Goal: Task Accomplishment & Management: Complete application form

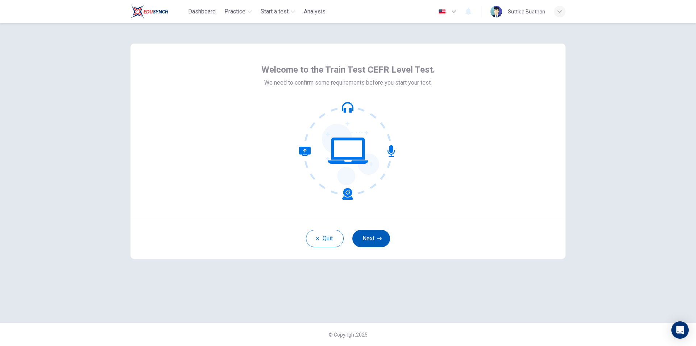
click at [379, 238] on icon "button" at bounding box center [379, 238] width 4 height 4
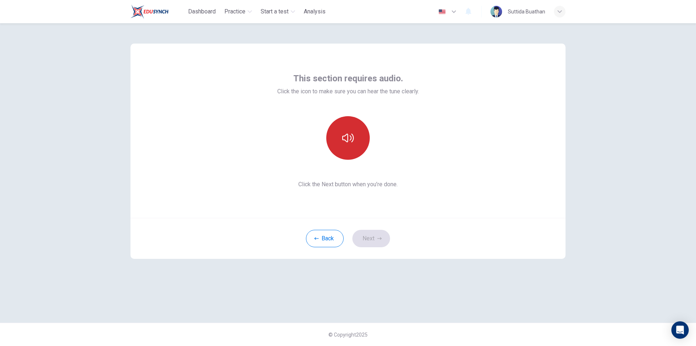
click at [354, 142] on icon "button" at bounding box center [348, 138] width 12 height 12
click at [376, 239] on button "Next" at bounding box center [371, 238] width 38 height 17
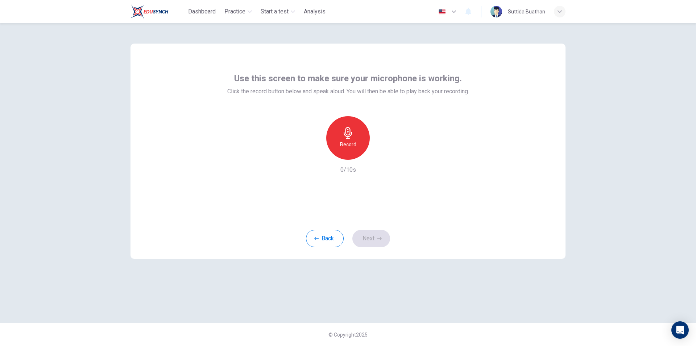
click at [347, 144] on h6 "Record" at bounding box center [348, 144] width 16 height 9
click at [380, 155] on icon "button" at bounding box center [381, 154] width 3 height 4
click at [374, 235] on button "Next" at bounding box center [371, 238] width 38 height 17
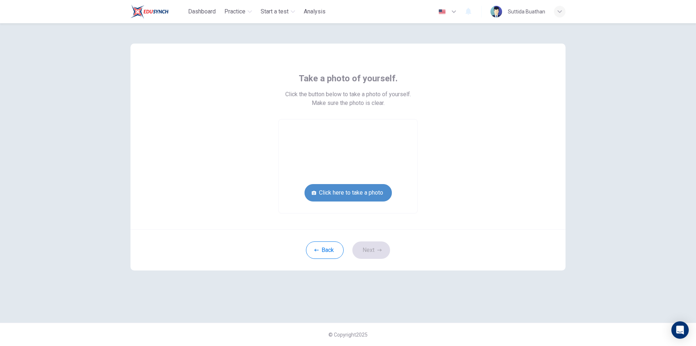
click at [342, 189] on button "Click here to take a photo" at bounding box center [348, 192] width 87 height 17
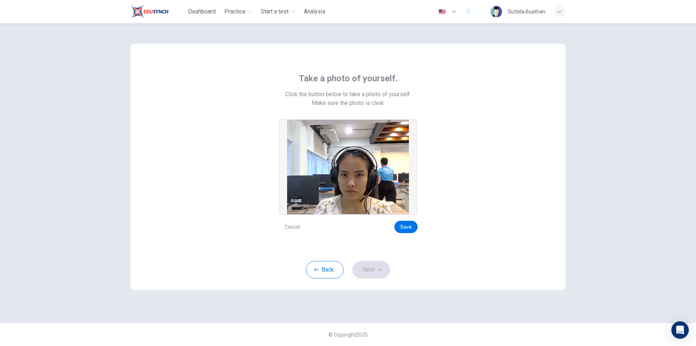
click at [293, 227] on button "Cancel" at bounding box center [292, 226] width 28 height 12
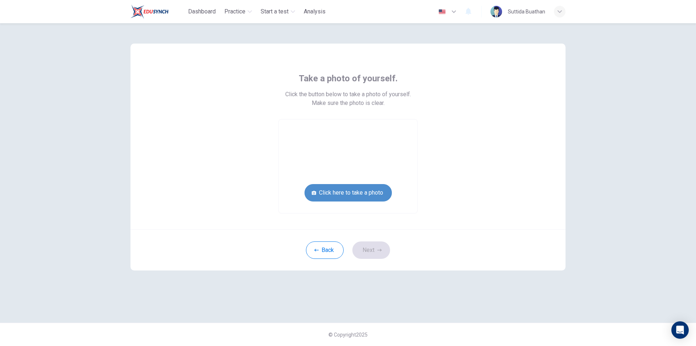
click at [356, 193] on button "Click here to take a photo" at bounding box center [348, 192] width 87 height 17
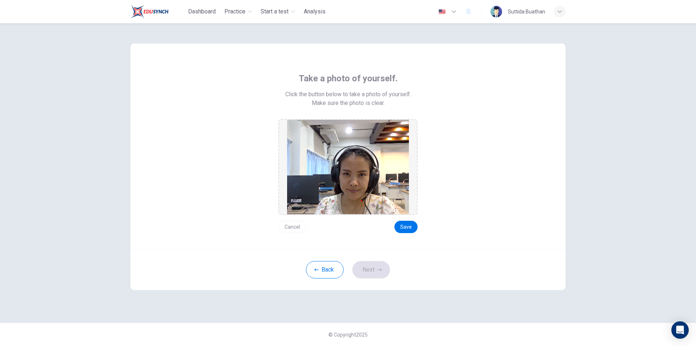
click at [288, 224] on button "Cancel" at bounding box center [292, 226] width 28 height 12
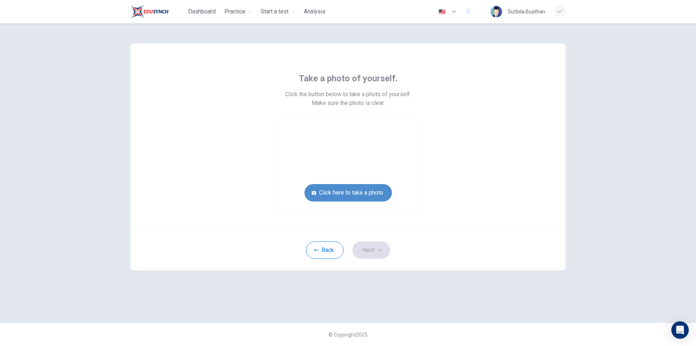
click at [349, 192] on button "Click here to take a photo" at bounding box center [348, 192] width 87 height 17
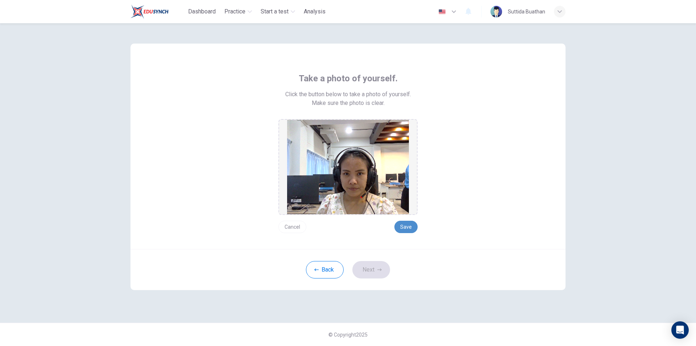
click at [406, 227] on button "Save" at bounding box center [406, 226] width 23 height 12
click at [380, 271] on icon "button" at bounding box center [379, 269] width 4 height 4
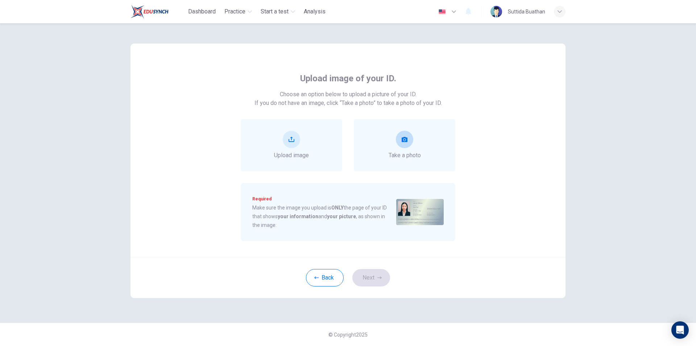
click at [406, 140] on icon "take photo" at bounding box center [405, 139] width 6 height 6
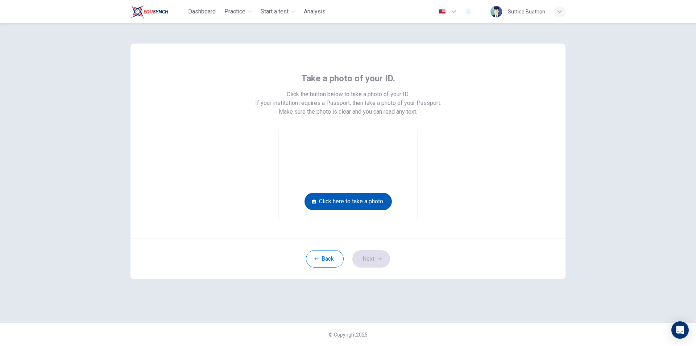
click at [371, 199] on button "Click here to take a photo" at bounding box center [348, 201] width 87 height 17
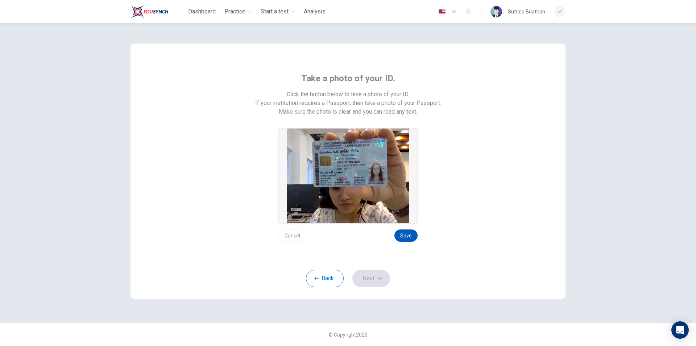
click at [407, 234] on button "Save" at bounding box center [406, 235] width 23 height 12
click at [410, 232] on button "Save" at bounding box center [406, 235] width 23 height 12
click at [383, 275] on button "Next" at bounding box center [371, 277] width 38 height 17
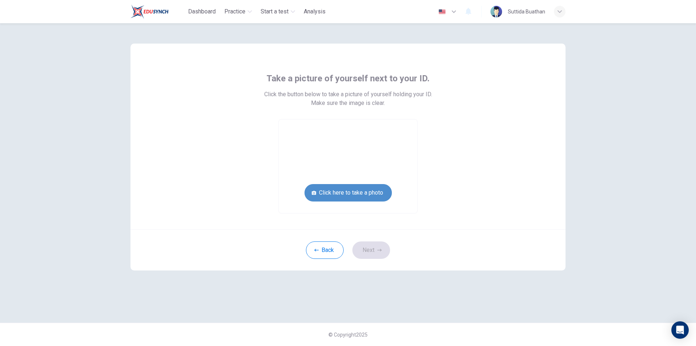
click at [348, 194] on button "Click here to take a photo" at bounding box center [348, 192] width 87 height 17
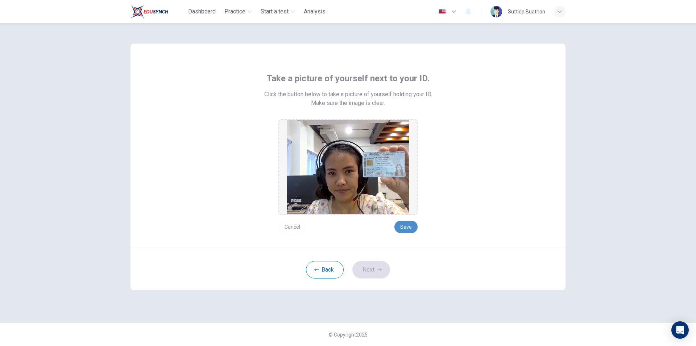
click at [405, 228] on button "Save" at bounding box center [406, 226] width 23 height 12
click at [409, 226] on button "Save" at bounding box center [406, 226] width 23 height 12
click at [410, 228] on button "Save" at bounding box center [406, 226] width 23 height 12
click at [406, 228] on button "Save" at bounding box center [406, 226] width 23 height 12
click at [380, 270] on icon "button" at bounding box center [379, 269] width 4 height 4
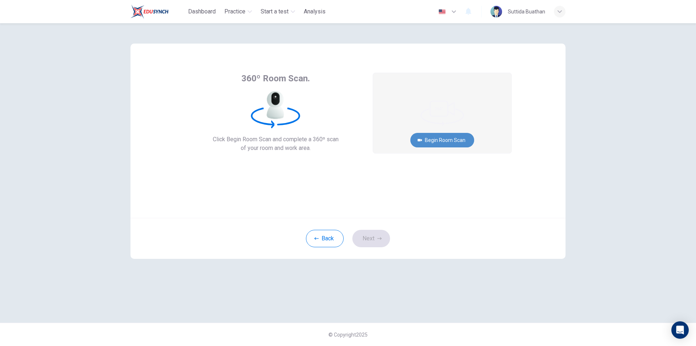
click at [426, 138] on button "Begin Room Scan" at bounding box center [442, 140] width 64 height 15
click at [446, 171] on button "Cancel" at bounding box center [442, 169] width 23 height 14
click at [453, 138] on button "Begin Room Scan" at bounding box center [442, 140] width 64 height 15
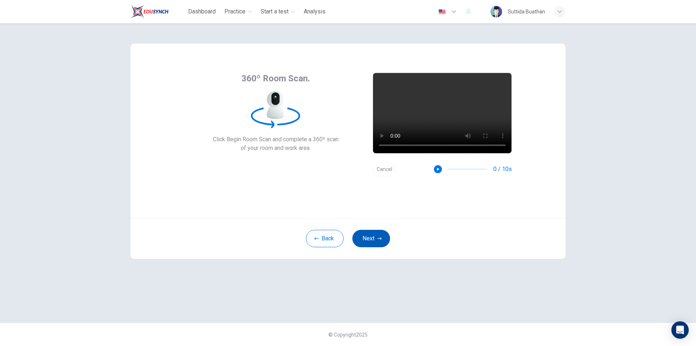
click at [383, 235] on button "Next" at bounding box center [371, 238] width 38 height 17
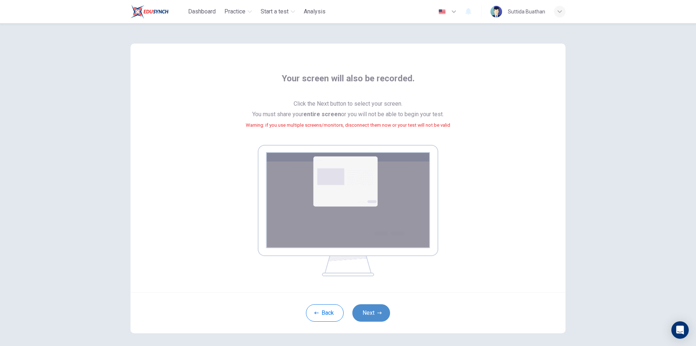
click at [377, 314] on icon "button" at bounding box center [379, 312] width 4 height 4
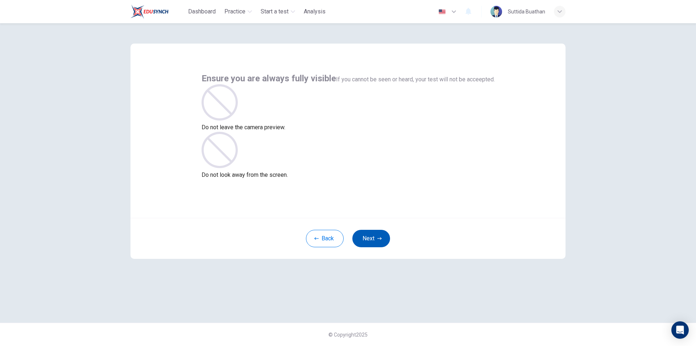
click at [374, 239] on button "Next" at bounding box center [371, 238] width 38 height 17
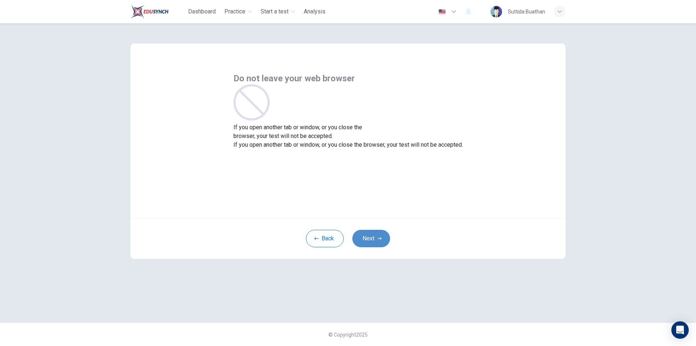
click at [378, 239] on icon "button" at bounding box center [379, 238] width 4 height 4
click at [373, 235] on button "Next" at bounding box center [371, 238] width 38 height 17
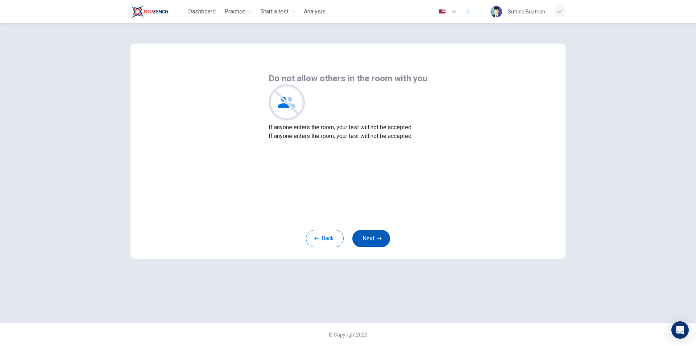
click at [376, 237] on button "Next" at bounding box center [371, 238] width 38 height 17
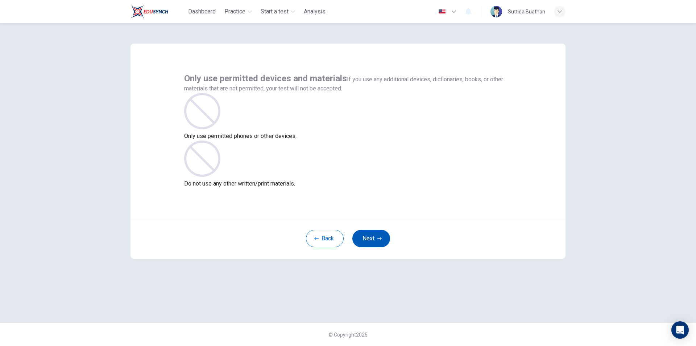
click at [374, 241] on button "Next" at bounding box center [371, 238] width 38 height 17
click at [220, 129] on icon at bounding box center [202, 111] width 36 height 36
click at [366, 232] on button "Next" at bounding box center [371, 238] width 38 height 17
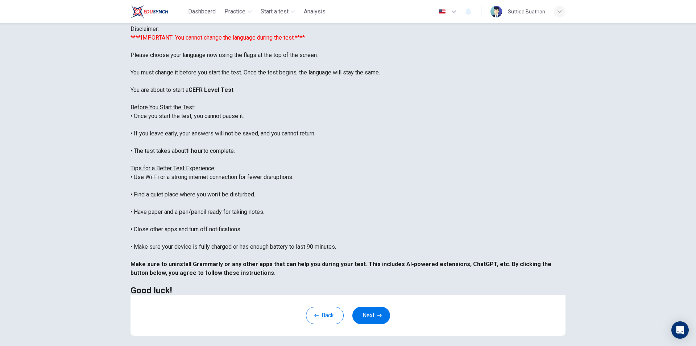
scroll to position [36, 0]
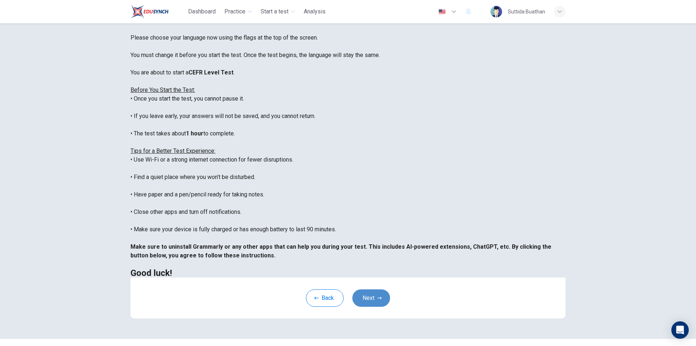
click at [374, 306] on button "Next" at bounding box center [371, 297] width 38 height 17
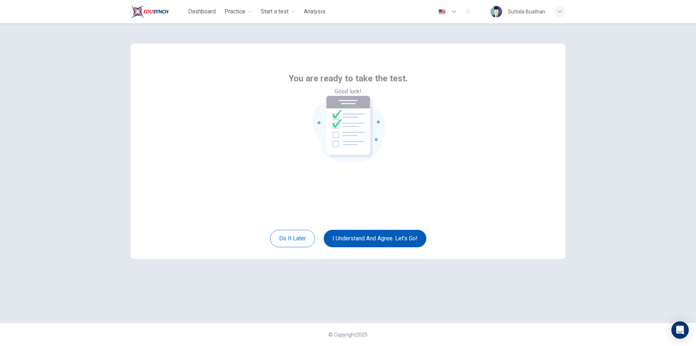
click at [382, 237] on button "I understand and agree. Let’s go!" at bounding box center [375, 238] width 103 height 17
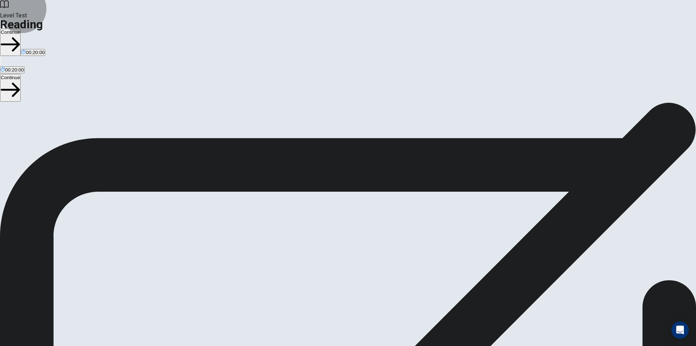
click at [21, 29] on button "Continue" at bounding box center [10, 42] width 21 height 27
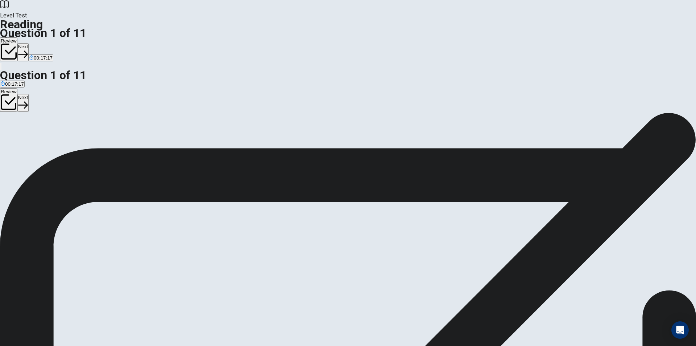
scroll to position [181, 0]
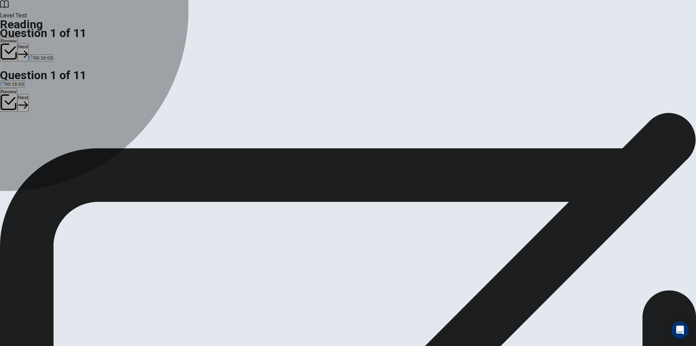
click at [108, 139] on div "A" at bounding box center [55, 141] width 108 height 5
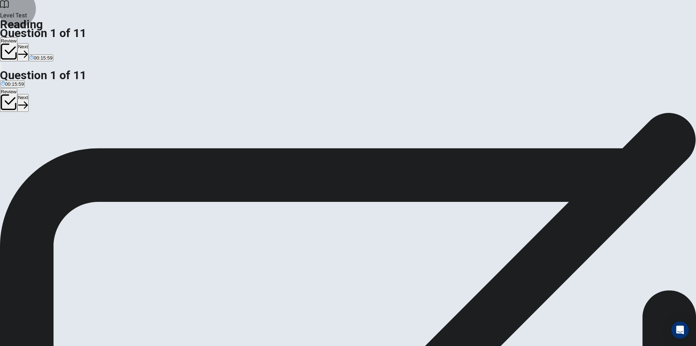
click at [29, 43] on button "Next" at bounding box center [22, 52] width 11 height 18
click at [37, 139] on div "B" at bounding box center [28, 141] width 18 height 5
click at [41, 43] on button "Next" at bounding box center [34, 52] width 11 height 18
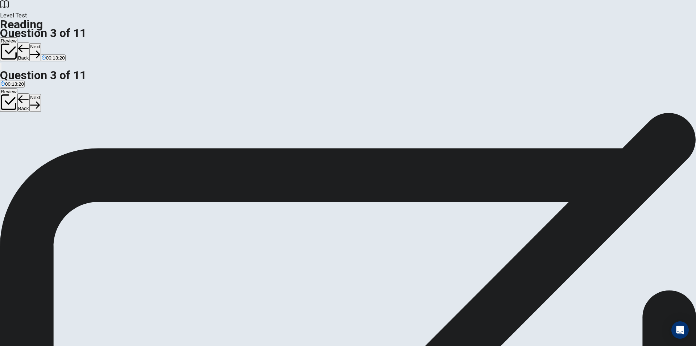
click at [124, 145] on span "It is highly reliable." at bounding box center [104, 147] width 40 height 5
click at [41, 43] on button "Next" at bounding box center [34, 52] width 11 height 18
click at [75, 145] on div "D" at bounding box center [62, 141] width 24 height 5
click at [41, 43] on button "Next" at bounding box center [34, 52] width 11 height 18
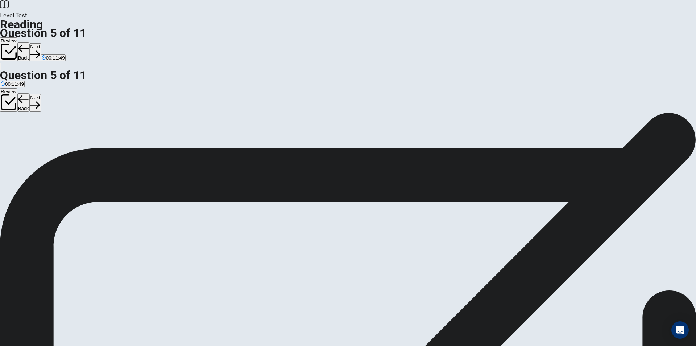
click at [268, 150] on span "It is not supported by any governments." at bounding box center [310, 147] width 84 height 5
click at [41, 43] on button "Next" at bounding box center [34, 52] width 11 height 18
click at [94, 150] on span "Nuclear energy." at bounding box center [77, 147] width 34 height 5
click at [41, 43] on button "Next" at bounding box center [34, 52] width 11 height 18
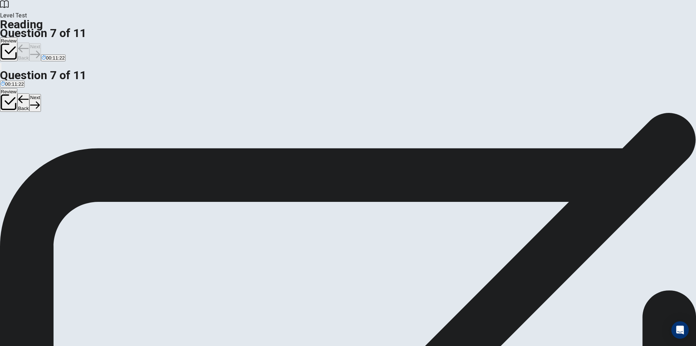
scroll to position [171, 0]
click at [593, 280] on input at bounding box center [618, 283] width 50 height 7
click at [40, 49] on icon "button" at bounding box center [35, 54] width 10 height 10
click at [115, 139] on div "A" at bounding box center [58, 141] width 114 height 5
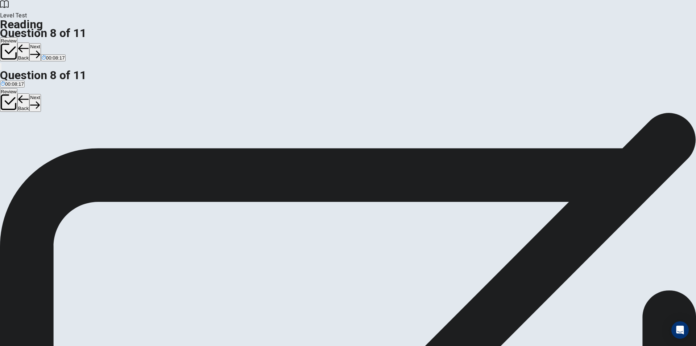
click at [41, 43] on button "Next" at bounding box center [34, 52] width 11 height 18
click at [124, 139] on div "A" at bounding box center [62, 141] width 123 height 5
click at [41, 43] on button "Next" at bounding box center [34, 52] width 11 height 18
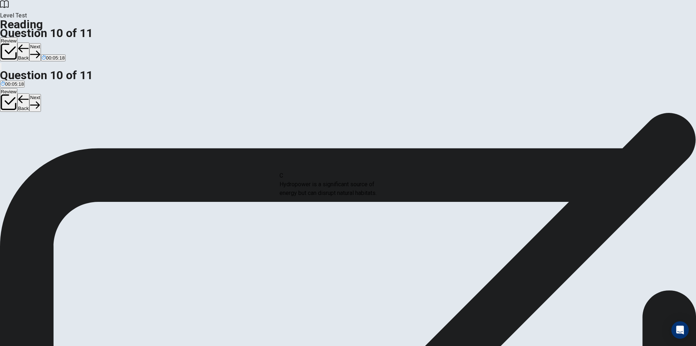
drag, startPoint x: 157, startPoint y: 199, endPoint x: 293, endPoint y: 193, distance: 136.5
drag, startPoint x: 157, startPoint y: 215, endPoint x: 287, endPoint y: 206, distance: 130.5
drag, startPoint x: 158, startPoint y: 213, endPoint x: 307, endPoint y: 234, distance: 151.2
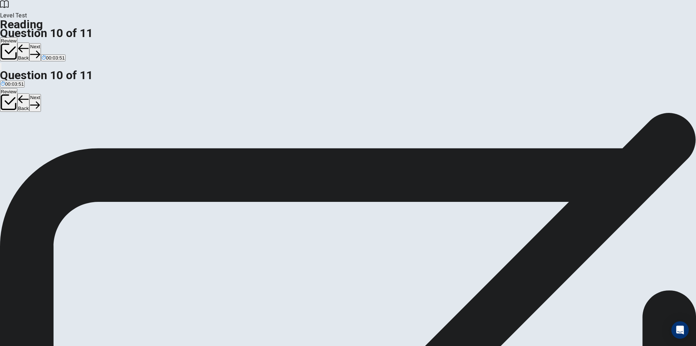
scroll to position [0, 0]
click at [41, 43] on button "Next" at bounding box center [34, 52] width 11 height 18
drag, startPoint x: 159, startPoint y: 170, endPoint x: 290, endPoint y: 174, distance: 130.9
drag, startPoint x: 156, startPoint y: 203, endPoint x: 427, endPoint y: 174, distance: 272.7
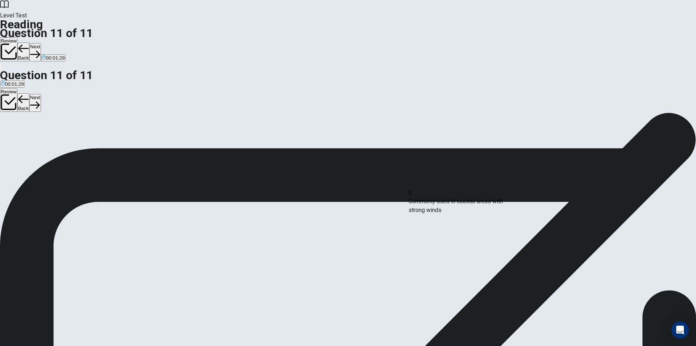
drag, startPoint x: 158, startPoint y: 196, endPoint x: 424, endPoint y: 205, distance: 266.3
drag, startPoint x: 158, startPoint y: 250, endPoint x: 166, endPoint y: 248, distance: 7.7
drag, startPoint x: 160, startPoint y: 167, endPoint x: 278, endPoint y: 208, distance: 125.4
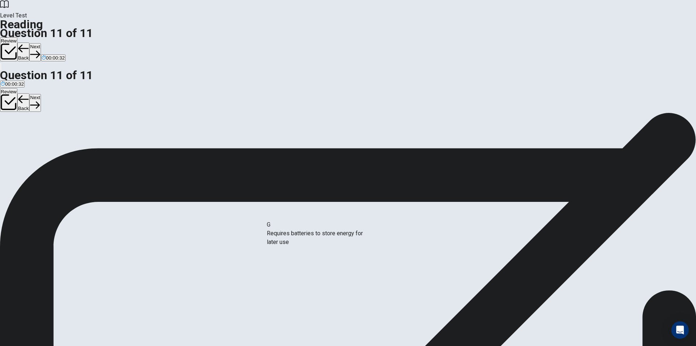
drag, startPoint x: 157, startPoint y: 233, endPoint x: 281, endPoint y: 238, distance: 123.7
click at [41, 43] on button "Next" at bounding box center [34, 52] width 11 height 18
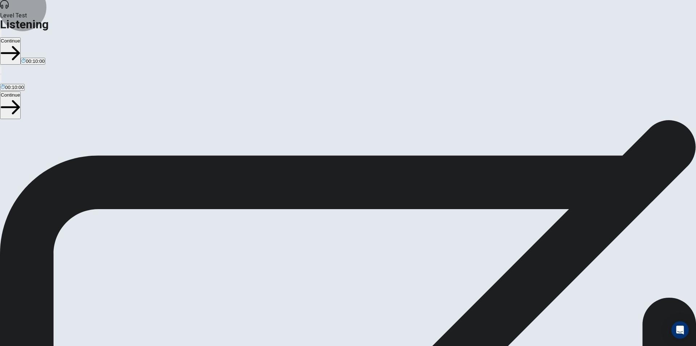
click at [21, 37] on button "Continue" at bounding box center [10, 50] width 21 height 27
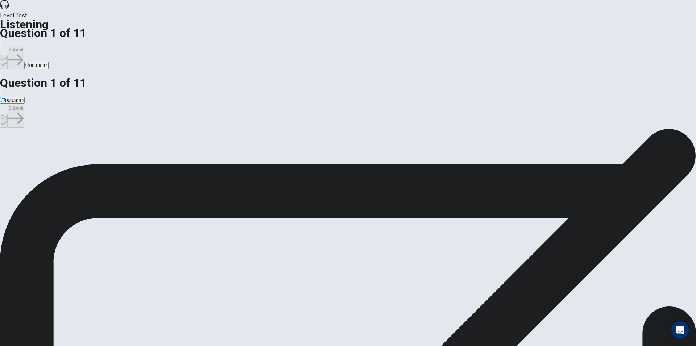
click at [125, 152] on div "D" at bounding box center [112, 148] width 26 height 5
click at [7, 61] on icon "button" at bounding box center [4, 64] width 6 height 6
click at [24, 46] on button "Submit" at bounding box center [16, 57] width 16 height 23
drag, startPoint x: 249, startPoint y: 131, endPoint x: 302, endPoint y: 131, distance: 53.3
click at [215, 146] on div "B" at bounding box center [155, 148] width 120 height 5
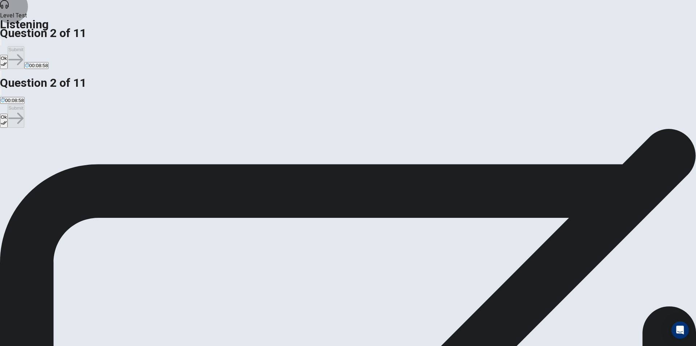
click at [8, 55] on button "Ok" at bounding box center [4, 62] width 8 height 14
click at [24, 46] on button "Submit" at bounding box center [16, 57] width 16 height 23
click at [253, 152] on div "D" at bounding box center [220, 148] width 83 height 5
click at [7, 62] on icon "button" at bounding box center [4, 64] width 6 height 4
click at [24, 46] on button "Submit" at bounding box center [16, 57] width 16 height 23
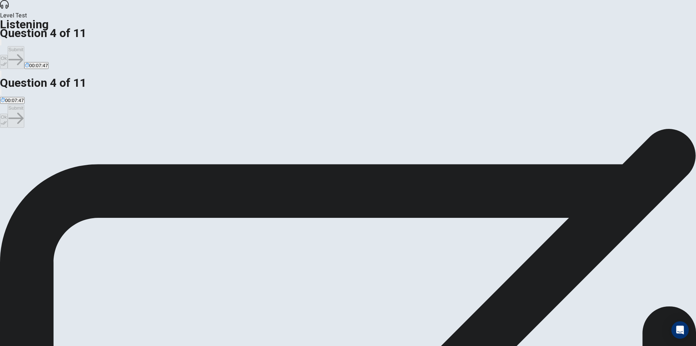
drag, startPoint x: 252, startPoint y: 115, endPoint x: 262, endPoint y: 116, distance: 9.5
click at [83, 146] on button "A Cardboard, plastic, and a small motor." at bounding box center [41, 152] width 83 height 12
click at [8, 55] on button "Ok" at bounding box center [4, 62] width 8 height 14
click at [24, 46] on button "Submit" at bounding box center [16, 57] width 16 height 23
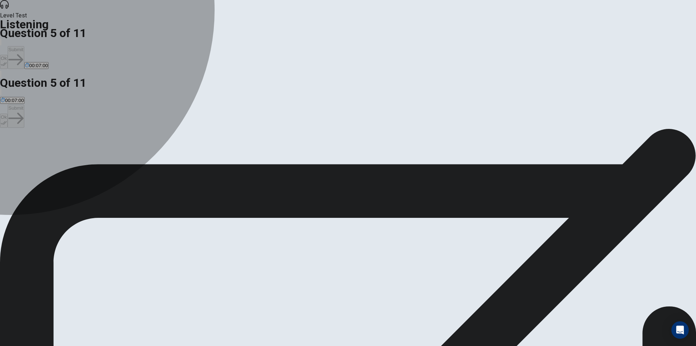
click at [251, 152] on div "D" at bounding box center [216, 148] width 90 height 5
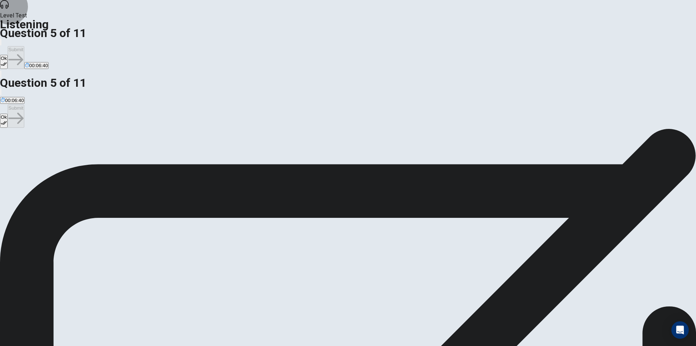
click at [8, 55] on button "Ok" at bounding box center [4, 62] width 8 height 14
click at [24, 46] on button "Submit" at bounding box center [16, 57] width 16 height 23
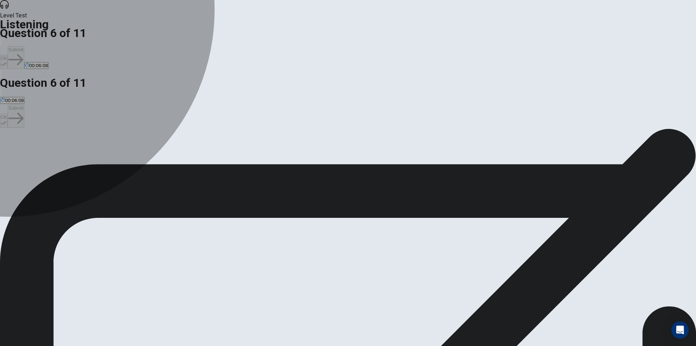
drag, startPoint x: 249, startPoint y: 141, endPoint x: 276, endPoint y: 135, distance: 28.0
click at [209, 146] on div "B" at bounding box center [151, 148] width 116 height 5
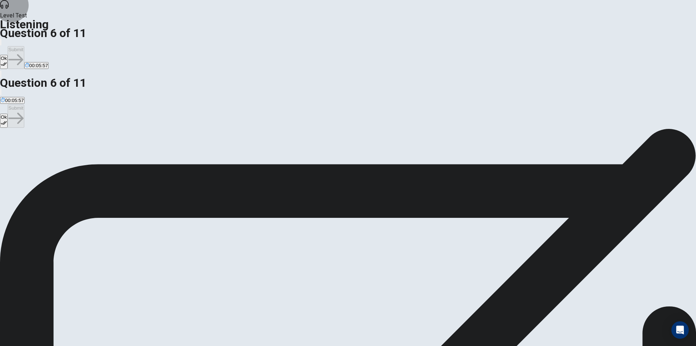
click at [8, 55] on button "Ok" at bounding box center [4, 62] width 8 height 14
click at [24, 46] on button "Submit" at bounding box center [16, 57] width 16 height 23
click at [67, 146] on div "A" at bounding box center [34, 148] width 67 height 5
click at [8, 55] on button "Ok" at bounding box center [4, 62] width 8 height 14
click at [24, 46] on button "Submit" at bounding box center [16, 57] width 16 height 23
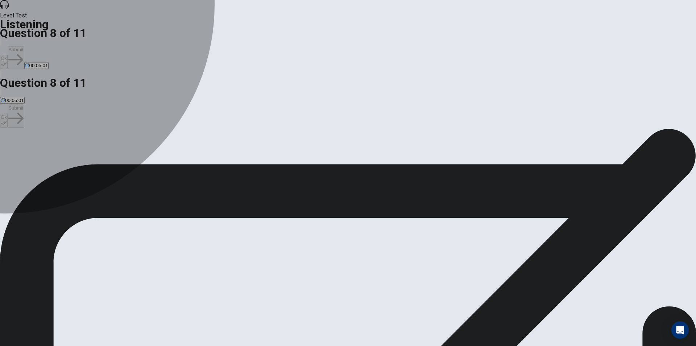
click at [48, 146] on div "A" at bounding box center [25, 148] width 48 height 5
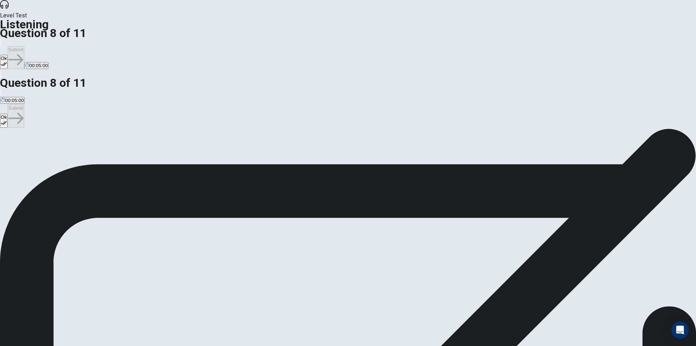
click at [8, 55] on button "Ok" at bounding box center [4, 62] width 8 height 14
click at [24, 46] on button "Submit" at bounding box center [16, 57] width 16 height 23
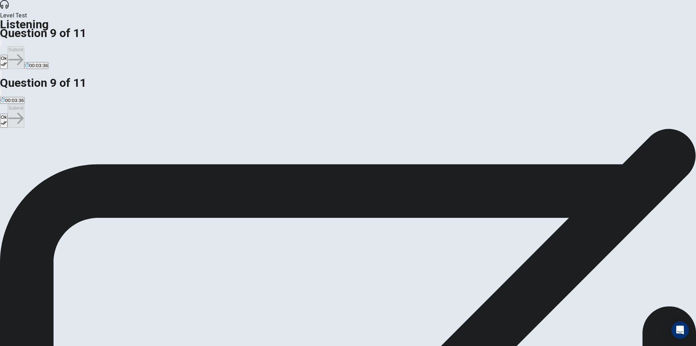
click at [8, 55] on button "Ok" at bounding box center [4, 62] width 8 height 14
click at [24, 46] on button "Submit" at bounding box center [16, 57] width 16 height 23
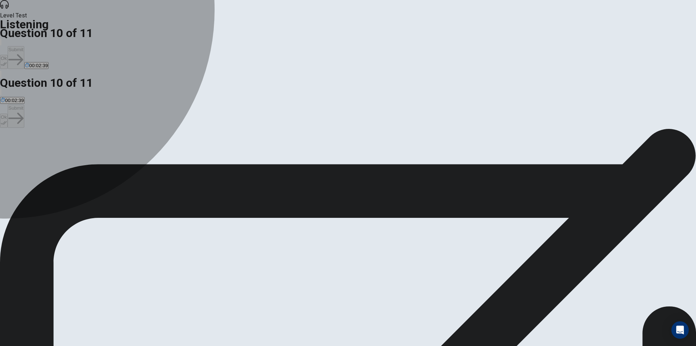
click at [328, 152] on div "D" at bounding box center [374, 148] width 92 height 5
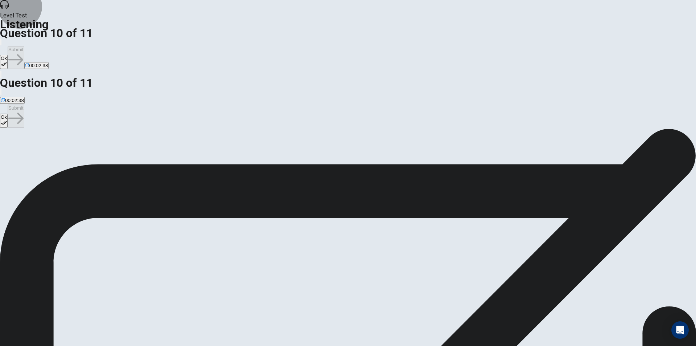
click at [8, 55] on button "Ok" at bounding box center [4, 62] width 8 height 14
click at [24, 46] on button "Submit" at bounding box center [16, 57] width 16 height 23
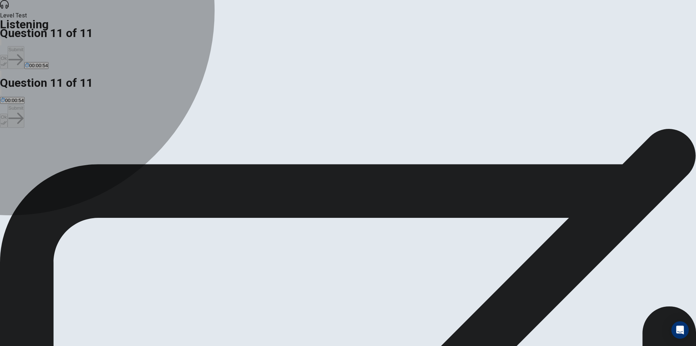
click at [119, 146] on div "A" at bounding box center [60, 148] width 118 height 5
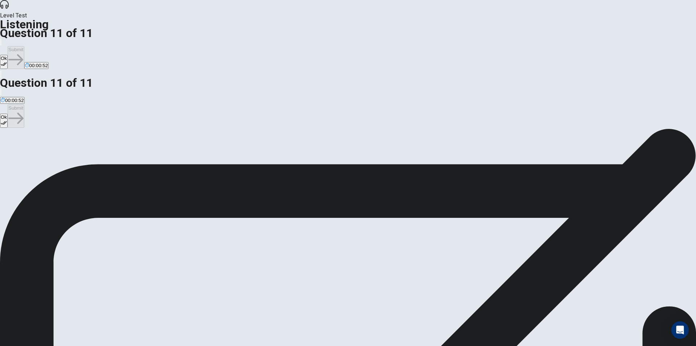
click at [7, 61] on icon "button" at bounding box center [4, 64] width 6 height 6
click at [24, 46] on button "Submit" at bounding box center [16, 57] width 16 height 23
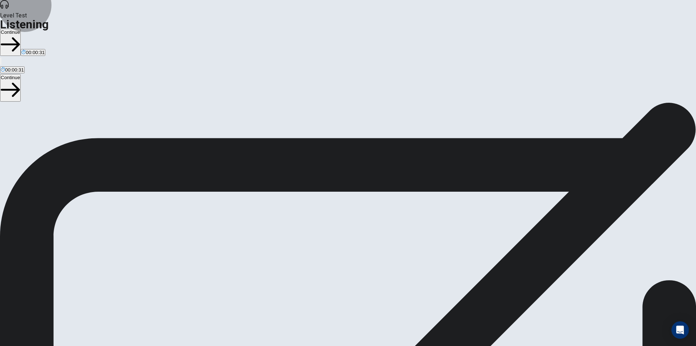
click at [21, 29] on button "Continue" at bounding box center [10, 42] width 21 height 27
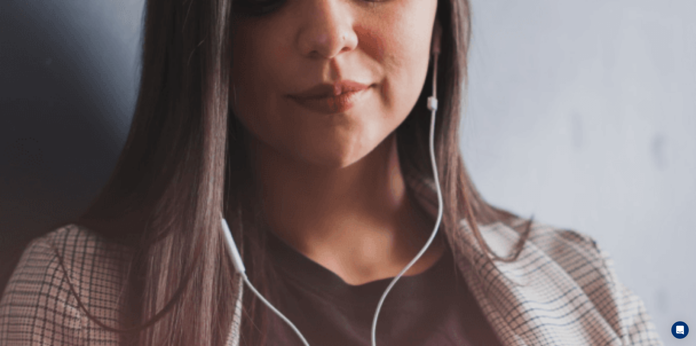
click at [21, 37] on button "Continue" at bounding box center [10, 50] width 21 height 27
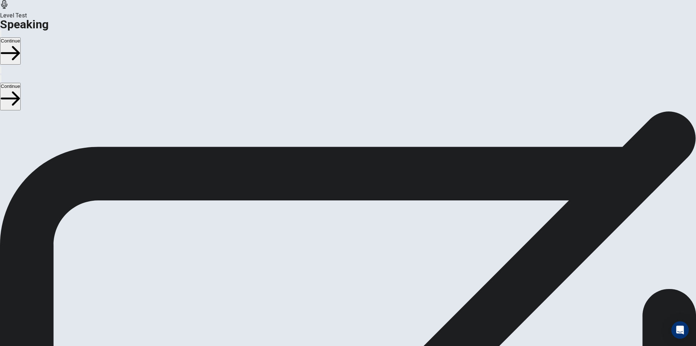
click at [340, 256] on button "Play Audio" at bounding box center [339, 259] width 1 height 7
click at [21, 37] on button "Continue" at bounding box center [10, 50] width 21 height 27
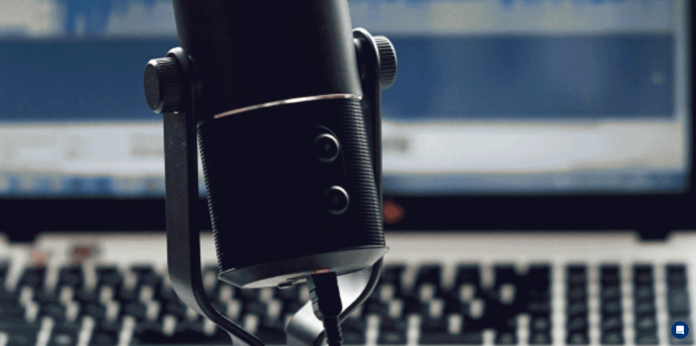
click at [21, 37] on button "Continue" at bounding box center [10, 50] width 21 height 27
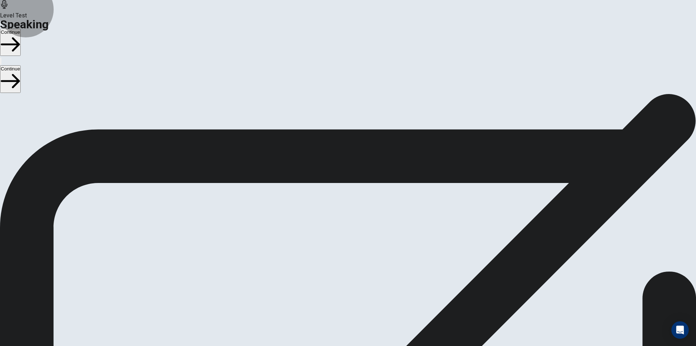
click at [21, 29] on button "Continue" at bounding box center [10, 42] width 21 height 27
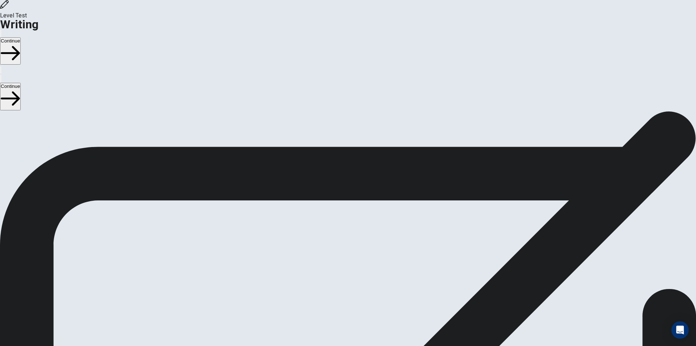
click at [21, 37] on button "Continue" at bounding box center [10, 50] width 21 height 27
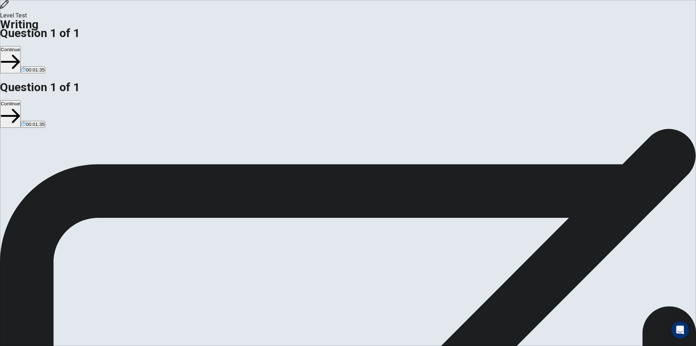
drag, startPoint x: 400, startPoint y: 175, endPoint x: 404, endPoint y: 172, distance: 5.4
type textarea "**********"
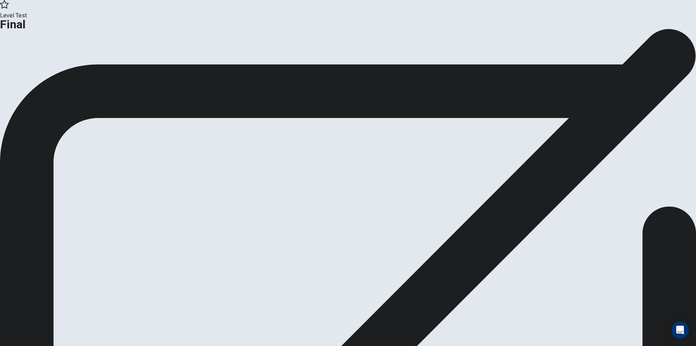
click at [58, 65] on button "Continue" at bounding box center [42, 60] width 29 height 10
